Goal: Task Accomplishment & Management: Manage account settings

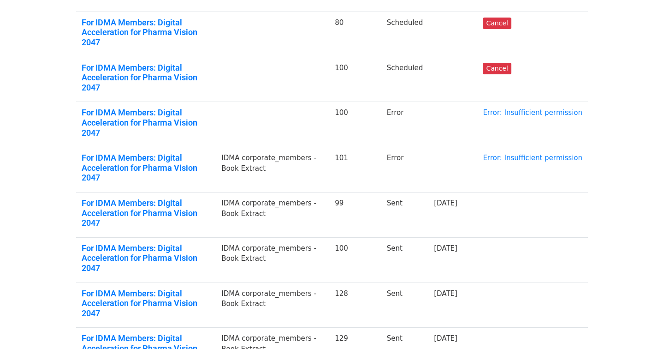
scroll to position [240, 0]
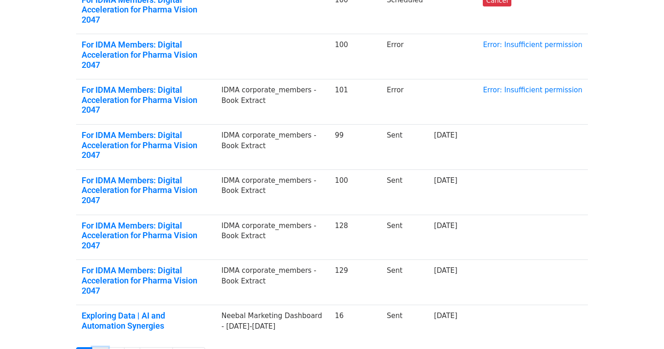
click at [106, 347] on link "2" at bounding box center [100, 355] width 17 height 17
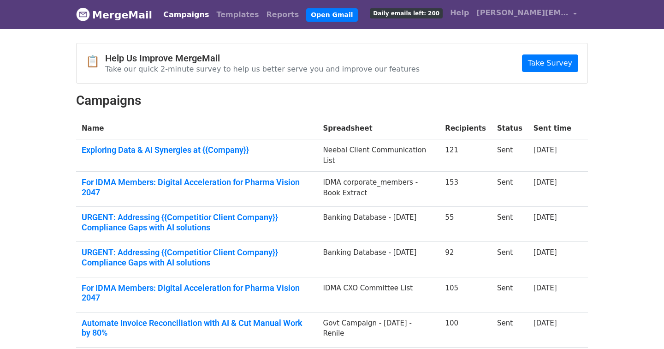
click at [106, 260] on link "URGENT: Addressing {{Competitior Client Company}} Compliance Gaps with AI solut…" at bounding box center [197, 257] width 231 height 20
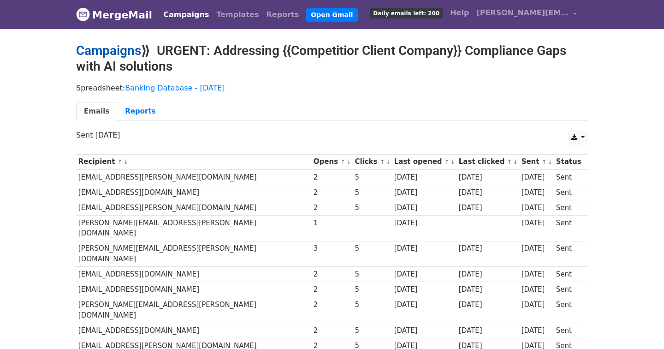
click at [119, 53] on link "Campaigns" at bounding box center [108, 50] width 65 height 15
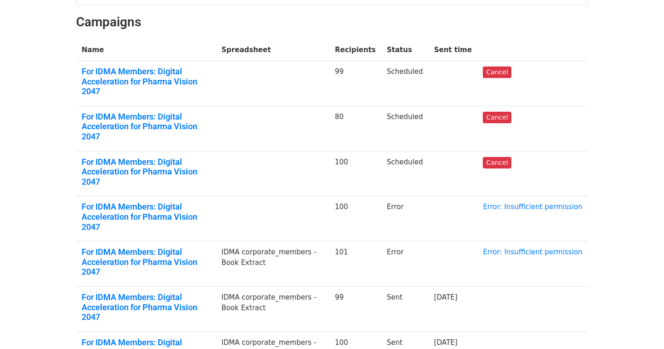
scroll to position [79, 0]
click at [531, 247] on link "Error: Insufficient permission" at bounding box center [533, 251] width 100 height 8
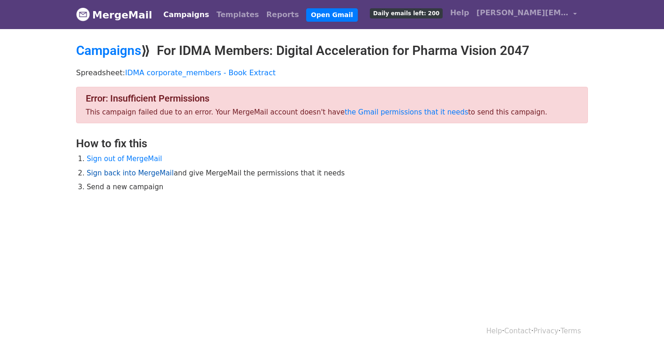
click at [145, 172] on link "Sign back into MergeMail" at bounding box center [130, 173] width 87 height 8
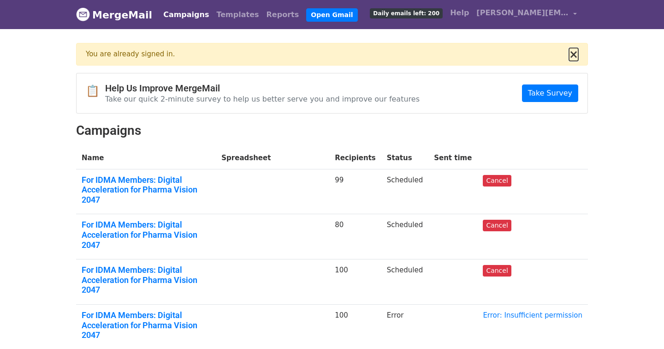
click at [577, 55] on button "×" at bounding box center [573, 54] width 9 height 11
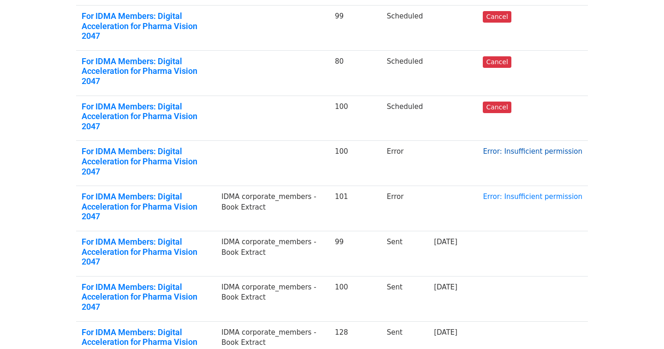
scroll to position [135, 0]
